Goal: Task Accomplishment & Management: Manage account settings

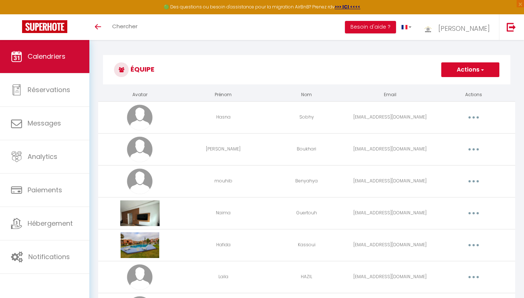
click at [58, 55] on span "Calendriers" at bounding box center [47, 56] width 38 height 9
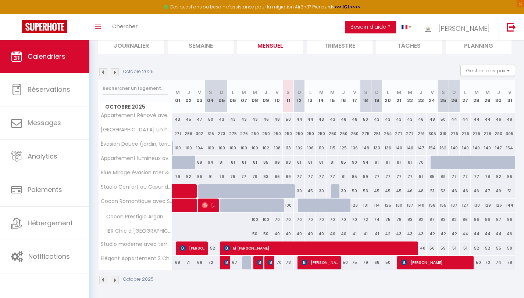
scroll to position [57, 0]
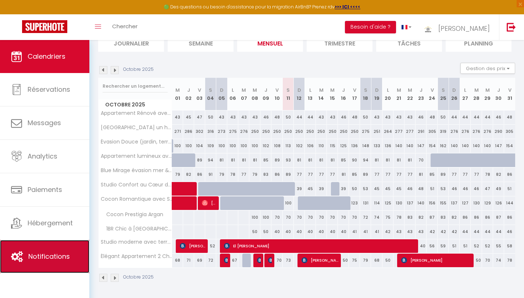
click at [55, 254] on span "Notifications" at bounding box center [49, 256] width 42 height 9
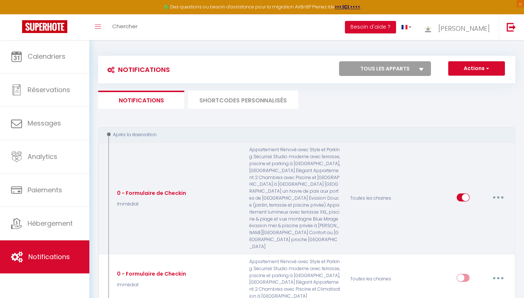
click at [498, 192] on button "button" at bounding box center [498, 198] width 21 height 12
click at [473, 208] on link "Editer" at bounding box center [479, 214] width 54 height 12
type input "0 - Formulaire de Checkin"
select select "Immédiat"
select select "if_booking_is_paid"
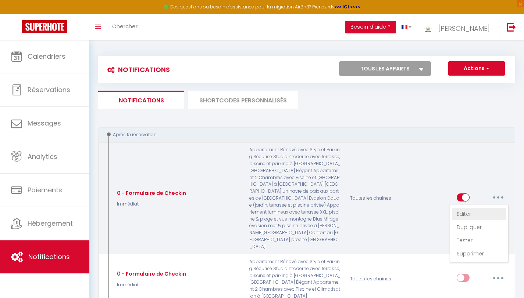
checkbox input "true"
checkbox input "false"
radio input "true"
type input "Merci de confirmer votre réservation - [BOOKING:ID] - [GUEST:FIRST_NAME] [GUEST…"
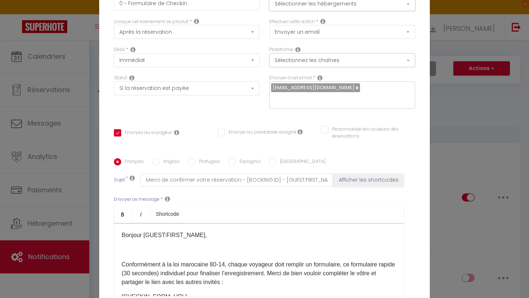
click at [379, 8] on button "Sélectionner les hébergements" at bounding box center [342, 4] width 146 height 14
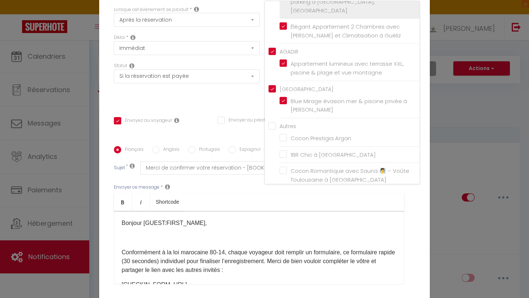
scroll to position [19, 0]
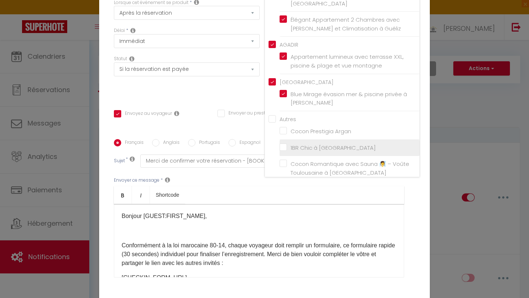
click at [281, 144] on input "1BR Chic à [GEOGRAPHIC_DATA]" at bounding box center [350, 147] width 140 height 7
checkbox input "true"
checkbox input "false"
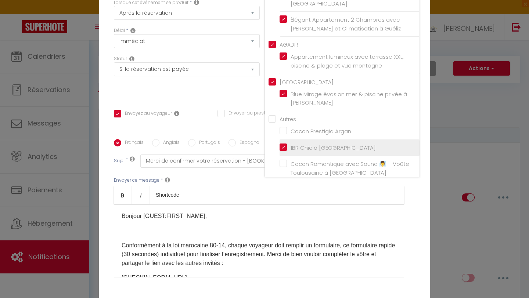
checkbox input "false"
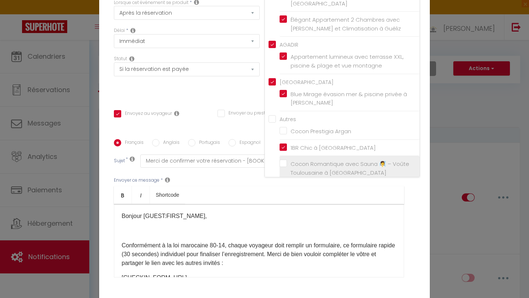
click at [280, 165] on input "Cocon Romantique avec Sauna 🧖‍♀️ – Voûte Toulousaine à [GEOGRAPHIC_DATA]" at bounding box center [350, 168] width 140 height 7
checkbox input "true"
checkbox input "false"
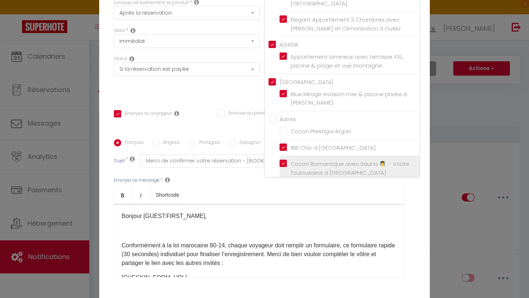
checkbox input "false"
click at [287, 160] on label "Cocon Romantique avec Sauna 🧖‍♀️ – Voûte Toulousaine à [GEOGRAPHIC_DATA]" at bounding box center [351, 168] width 128 height 17
click at [282, 165] on input "Cocon Romantique avec Sauna 🧖‍♀️ – Voûte Toulousaine à [GEOGRAPHIC_DATA]" at bounding box center [350, 168] width 140 height 7
checkbox input "true"
checkbox input "false"
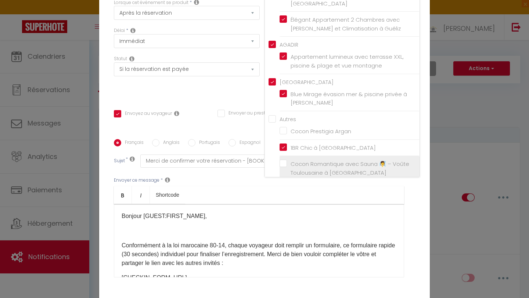
checkbox input "false"
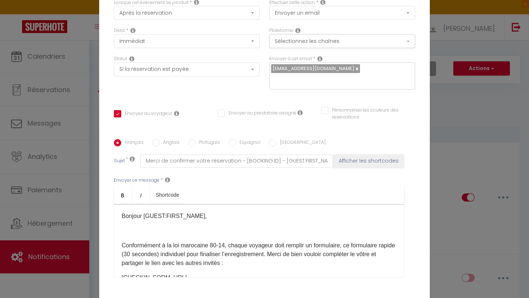
scroll to position [0, 0]
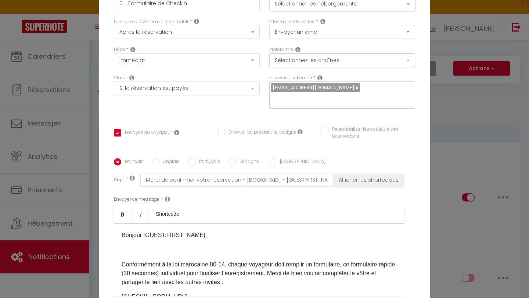
click at [364, 9] on button "Sélectionner les hébergements" at bounding box center [342, 4] width 146 height 14
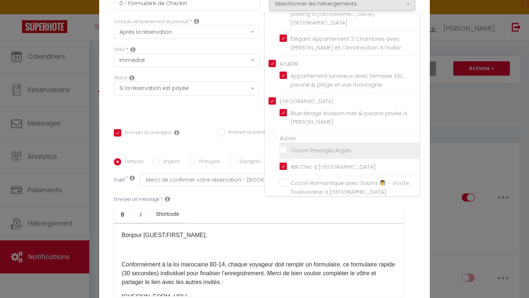
click at [281, 147] on input "Cocon Prestigia Argan" at bounding box center [350, 150] width 140 height 7
checkbox input "true"
checkbox input "false"
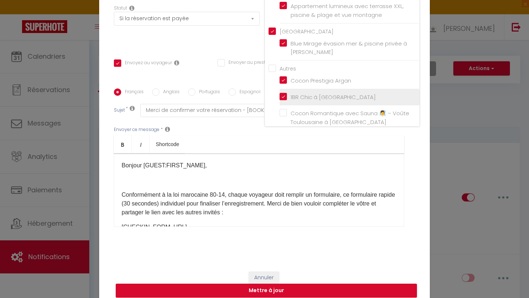
scroll to position [72, 0]
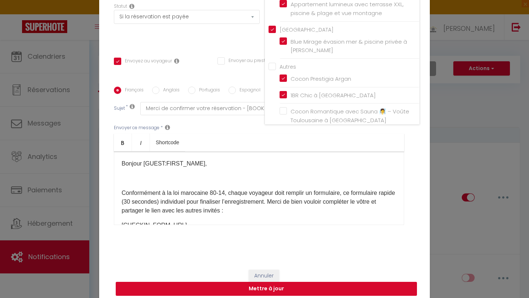
click at [266, 285] on button "Mettre à jour" at bounding box center [266, 289] width 301 height 14
checkbox input "true"
checkbox input "false"
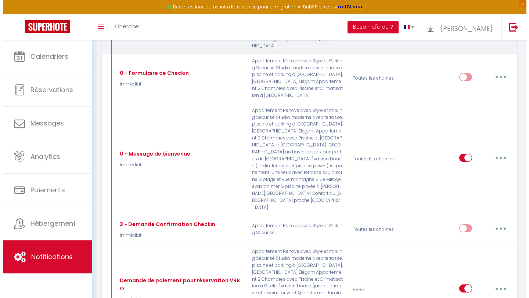
scroll to position [213, 0]
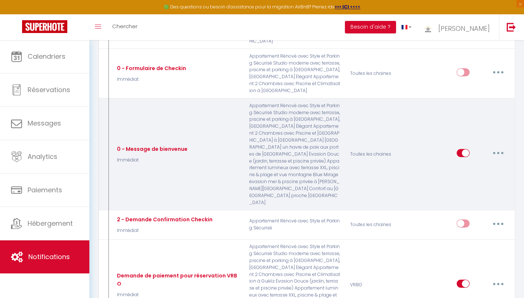
click at [497, 147] on button "button" at bounding box center [498, 153] width 21 height 12
click at [468, 164] on link "Editer" at bounding box center [479, 170] width 54 height 12
type input "0 - Message de bienvenue"
select select "Immédiat"
select select "if_booking_is_paid"
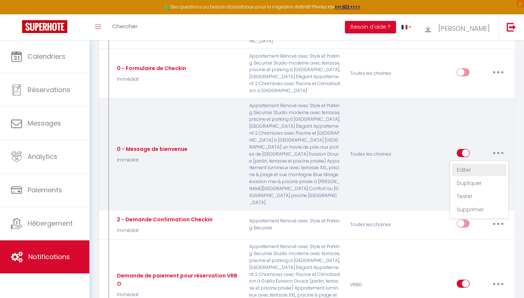
checkbox input "true"
checkbox input "false"
radio input "true"
type input "[WELCOME_FORM_URL][GUEST:FIRST_NAME][GUEST:NAME]"
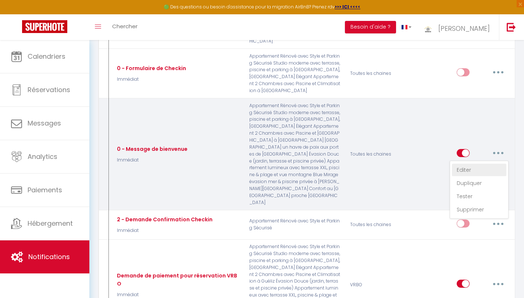
checkbox input "false"
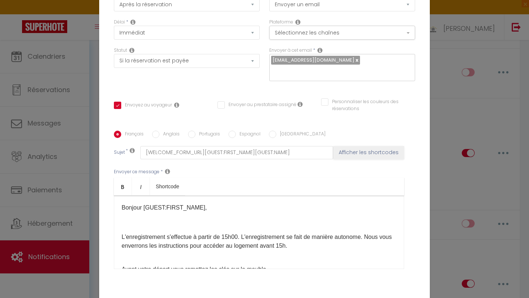
scroll to position [0, 0]
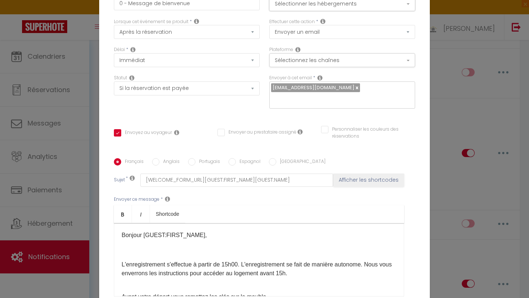
click at [377, 11] on button "Sélectionner les hébergements" at bounding box center [342, 4] width 146 height 14
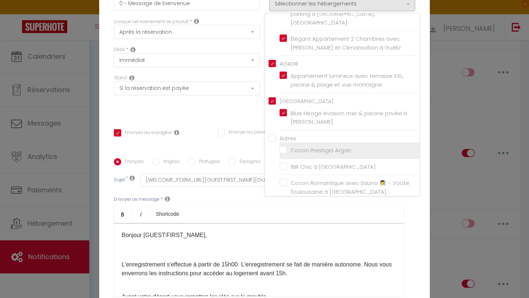
click at [280, 147] on input "Cocon Prestigia Argan" at bounding box center [350, 150] width 140 height 7
checkbox input "true"
checkbox input "false"
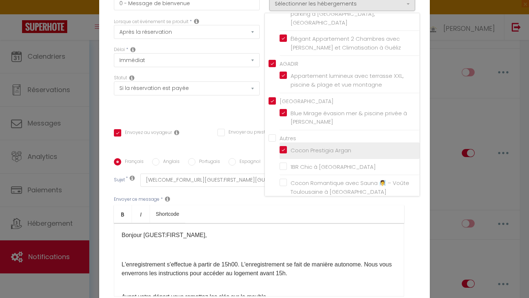
checkbox input "false"
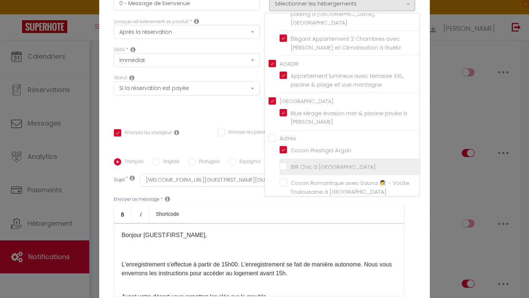
click at [281, 163] on input "1BR Chic à [GEOGRAPHIC_DATA]" at bounding box center [350, 166] width 140 height 7
checkbox input "true"
checkbox input "false"
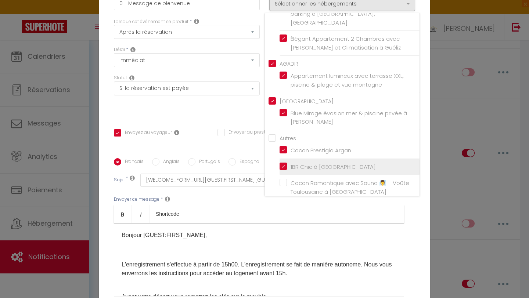
checkbox input "false"
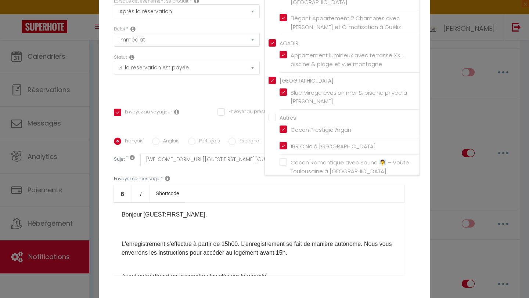
scroll to position [72, 0]
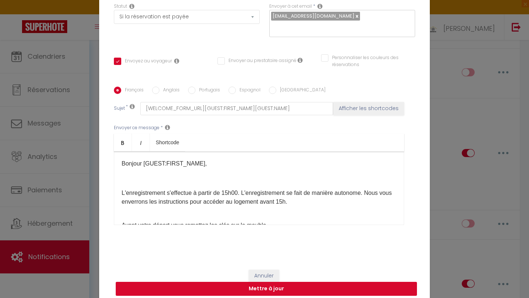
click at [262, 284] on button "Mettre à jour" at bounding box center [266, 289] width 301 height 14
checkbox input "true"
checkbox input "false"
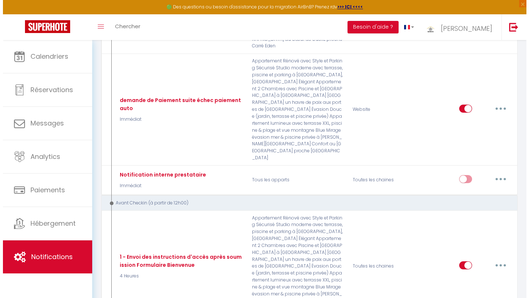
scroll to position [499, 0]
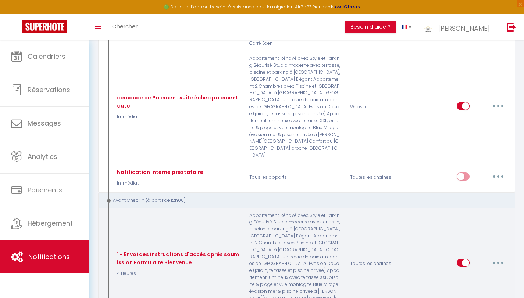
click at [499, 262] on icon "button" at bounding box center [498, 263] width 2 height 2
click at [464, 273] on link "Editer" at bounding box center [479, 279] width 54 height 12
type input "1 - Envoi des instructions d'accès après soumission Formulaire Bienvenue"
select select "4 Heures"
select select "if_booking_is_paid"
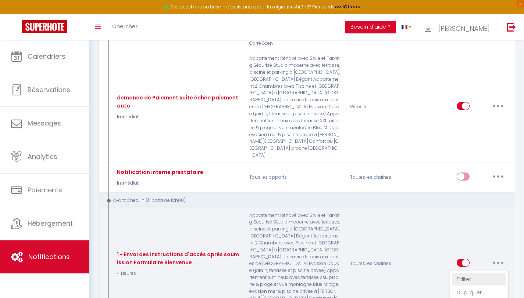
checkbox input "true"
checkbox input "false"
radio input "true"
type input "Confirmation de votre réservation - [BOOKING:ID] - [GUEST:FIRST_NAME] [GUEST:LA…"
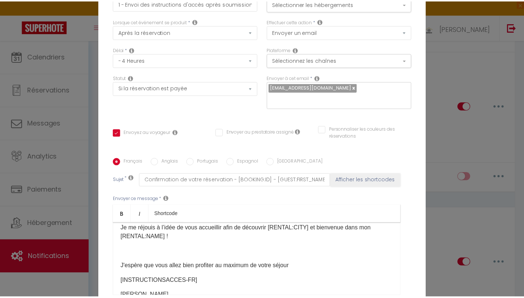
scroll to position [0, 0]
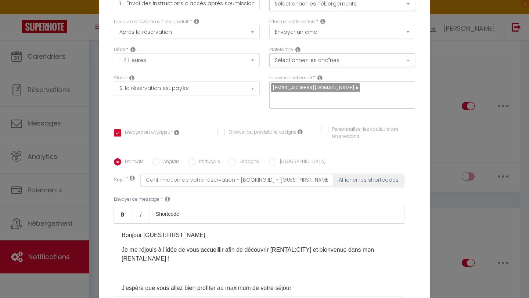
click at [91, 32] on div "Modifier la notification × Titre * 1 - Envoi des instructions d'accès après sou…" at bounding box center [264, 149] width 529 height 298
